Goal: Task Accomplishment & Management: Manage account settings

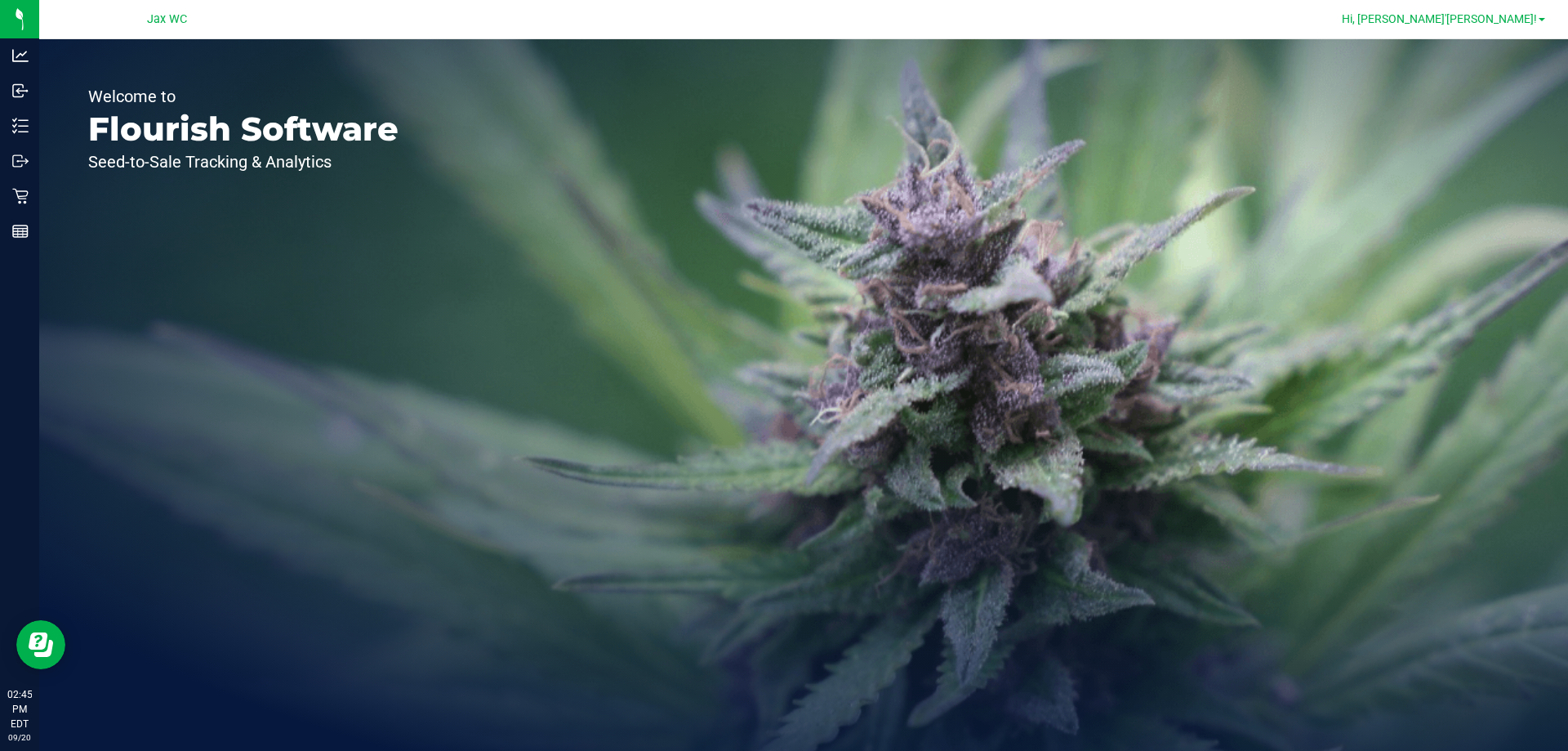
click at [1496, 18] on span "Hi, [PERSON_NAME]'[PERSON_NAME]!" at bounding box center [1439, 18] width 195 height 13
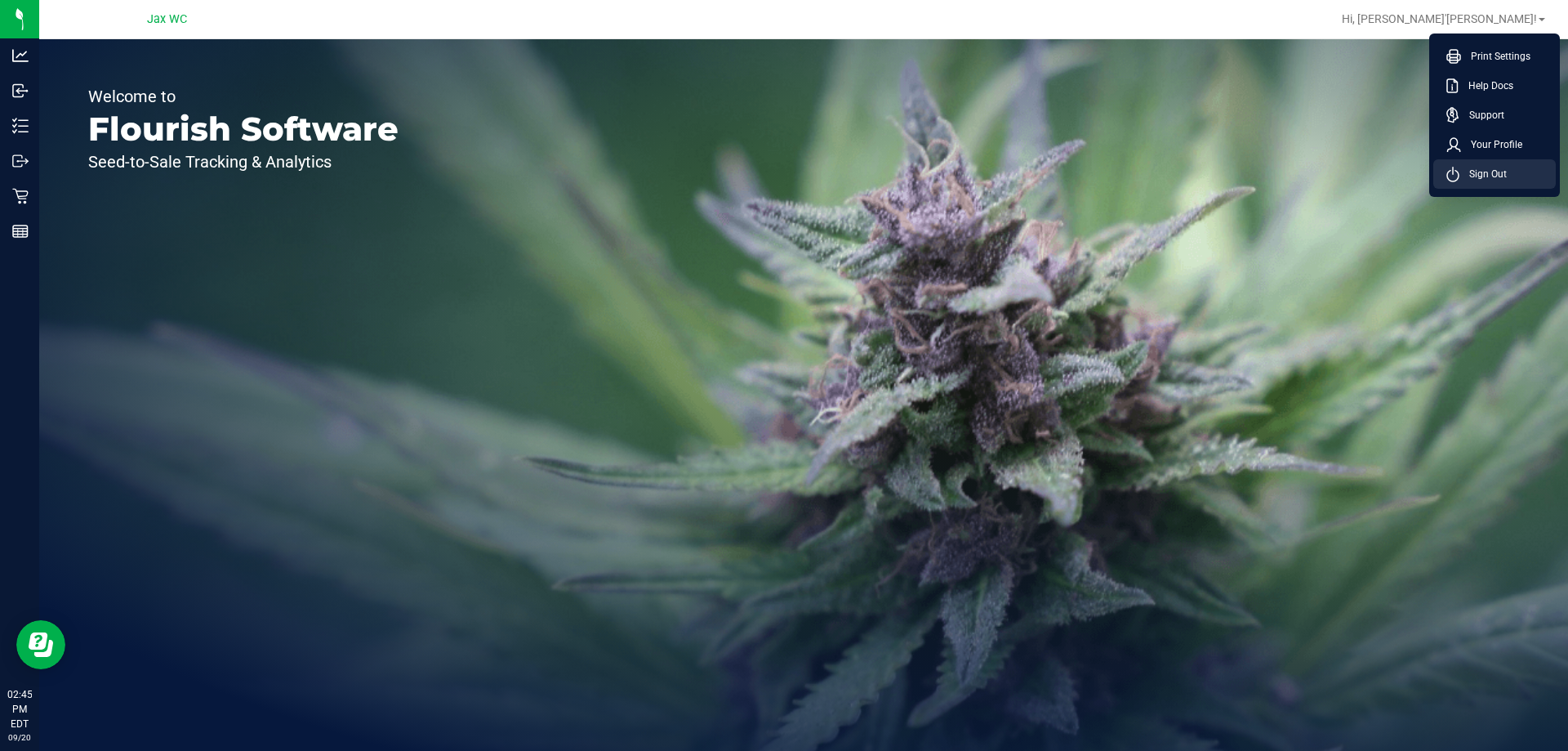
click at [1477, 185] on li "Sign Out" at bounding box center [1494, 174] width 123 height 30
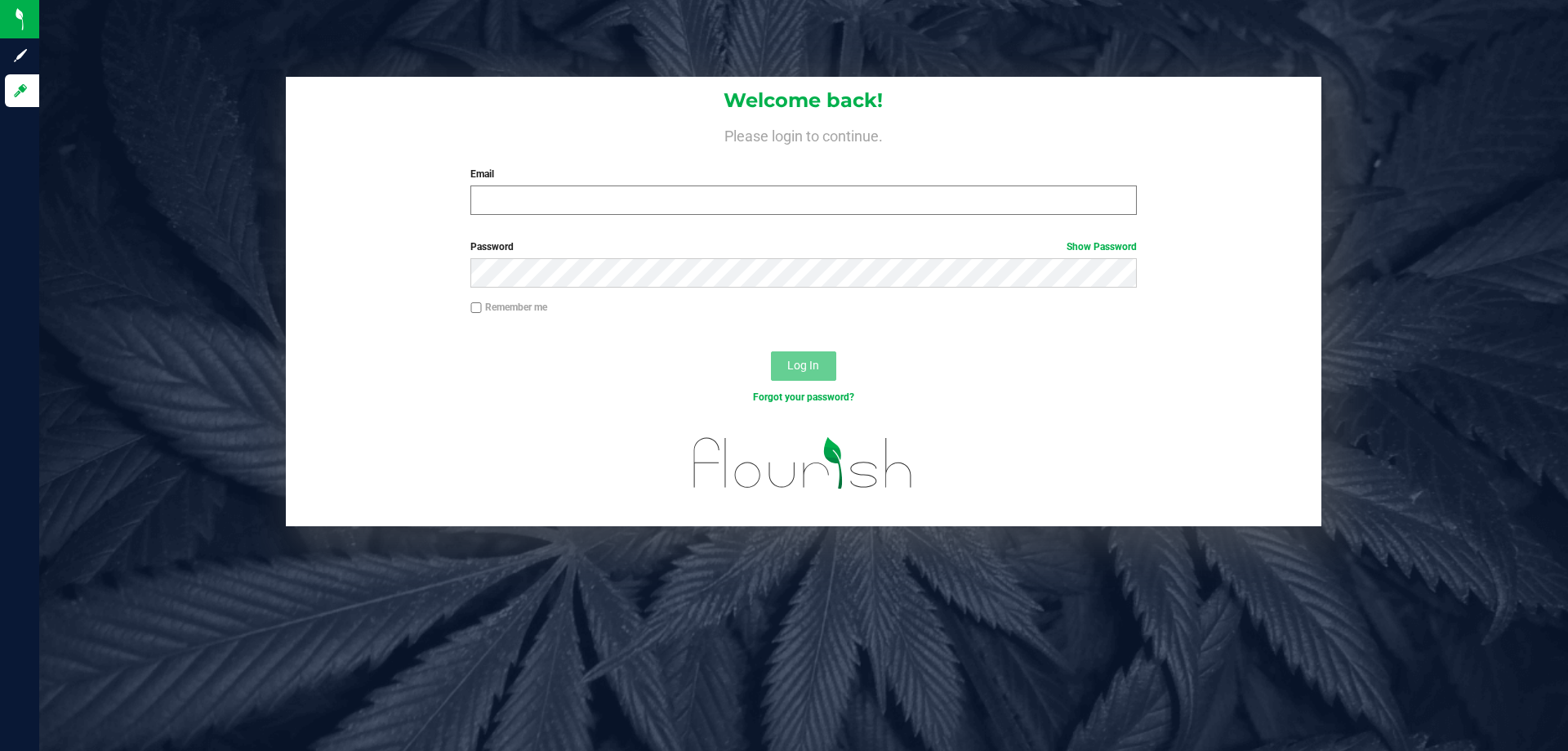
drag, startPoint x: 757, startPoint y: 176, endPoint x: 767, endPoint y: 211, distance: 36.4
click at [758, 184] on div "Email Required Please format your email correctly." at bounding box center [804, 190] width 691 height 48
drag, startPoint x: 767, startPoint y: 211, endPoint x: 762, endPoint y: 200, distance: 12.1
click at [767, 209] on input "Email" at bounding box center [803, 200] width 666 height 30
type input "[EMAIL_ADDRESS][DOMAIN_NAME]"
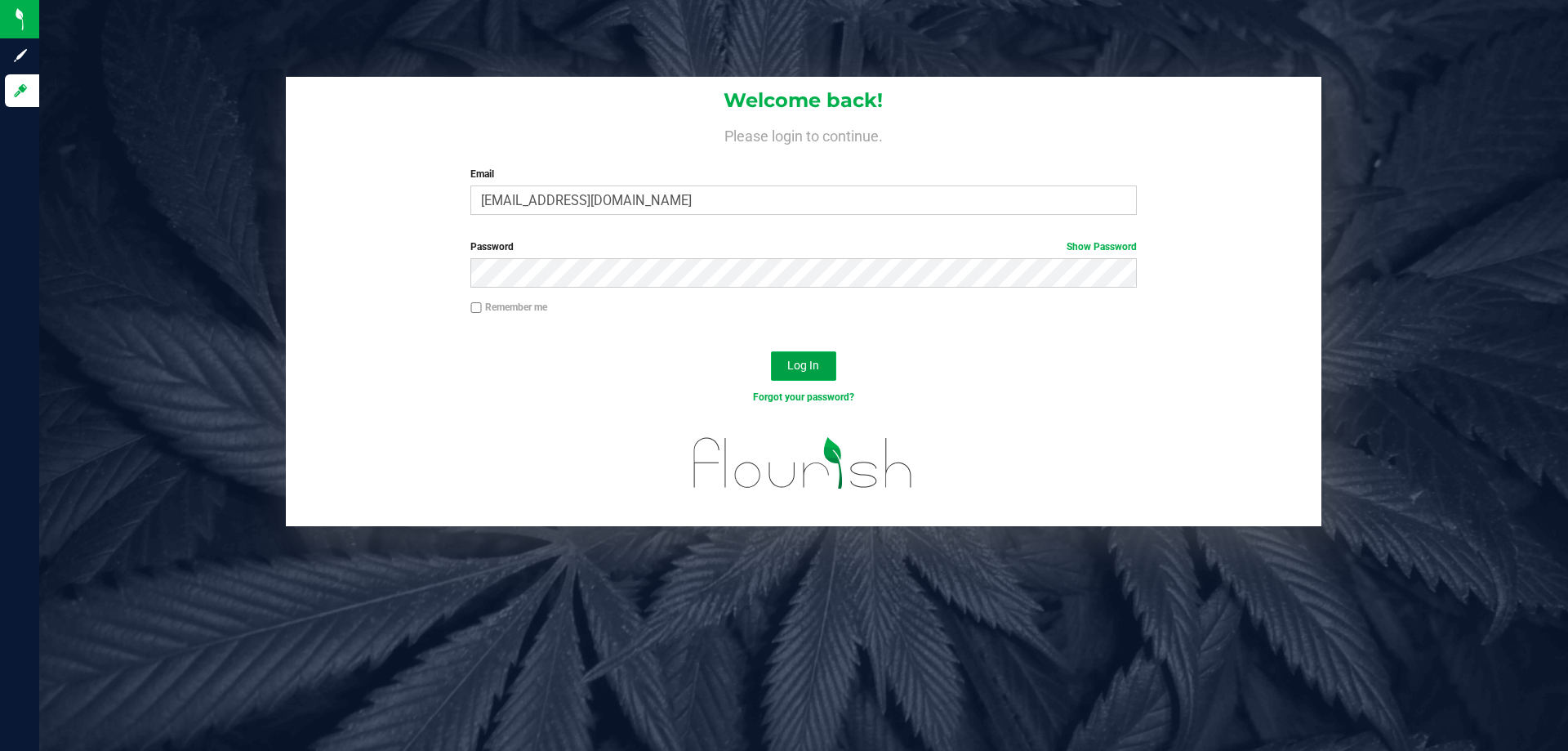
click at [821, 366] on button "Log In" at bounding box center [804, 366] width 65 height 30
